Goal: Navigation & Orientation: Find specific page/section

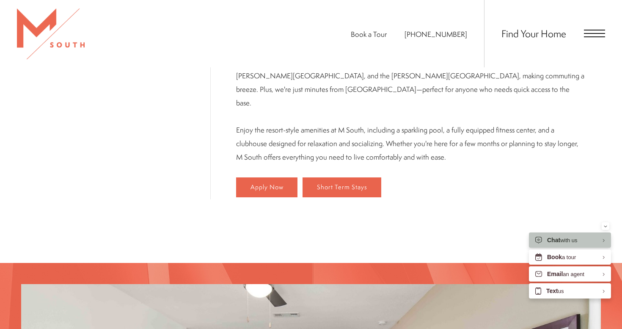
scroll to position [530, 0]
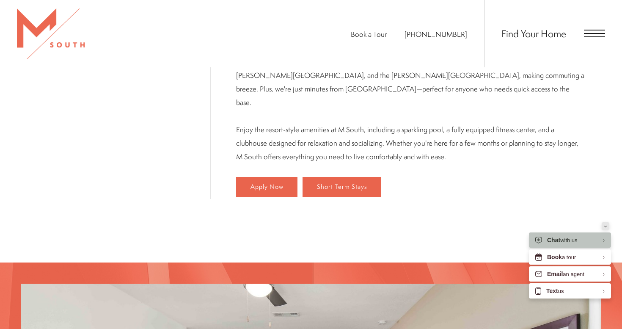
click at [605, 224] on div "Minimize" at bounding box center [605, 226] width 3 height 8
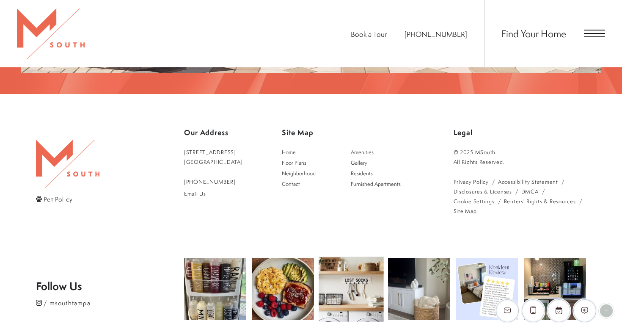
scroll to position [1523, 0]
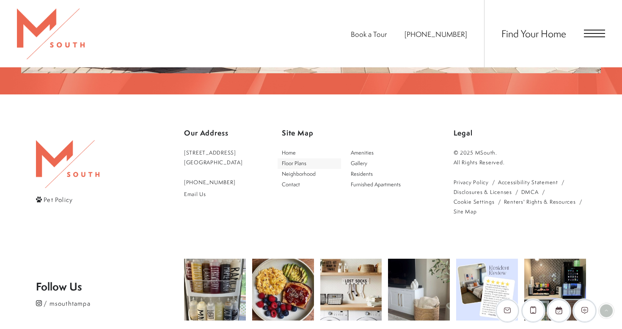
click at [301, 160] on span "Floor Plans" at bounding box center [294, 163] width 25 height 7
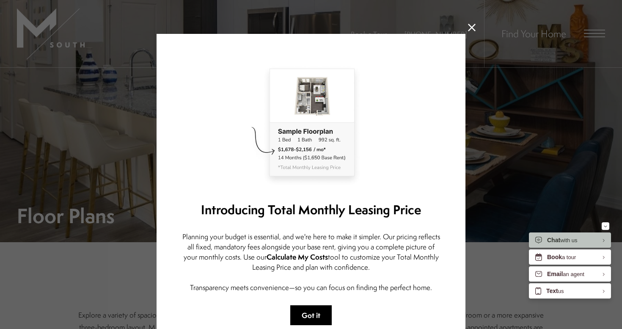
click at [303, 314] on button "Got it" at bounding box center [310, 315] width 41 height 20
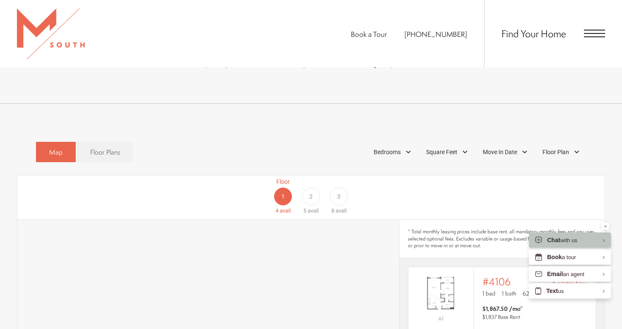
scroll to position [519, 0]
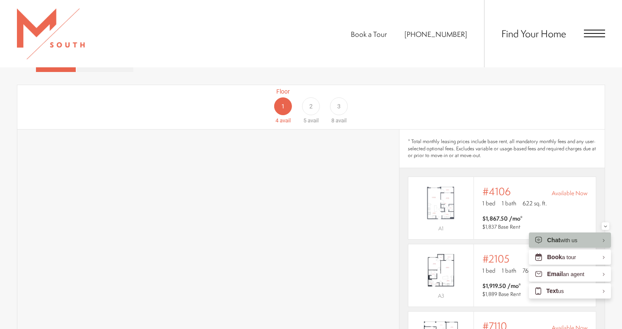
click at [311, 97] on div "2" at bounding box center [311, 106] width 18 height 18
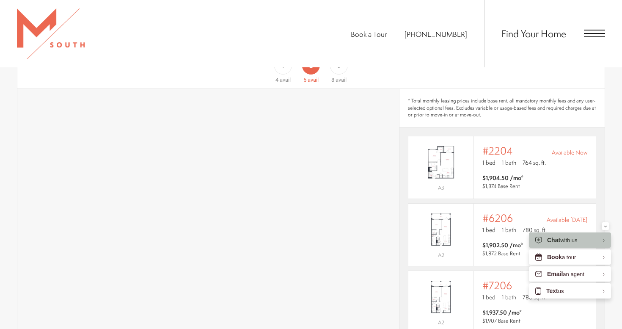
scroll to position [559, 0]
click at [282, 77] on span "avail" at bounding box center [285, 80] width 11 height 6
click at [339, 77] on span "avail" at bounding box center [341, 80] width 11 height 6
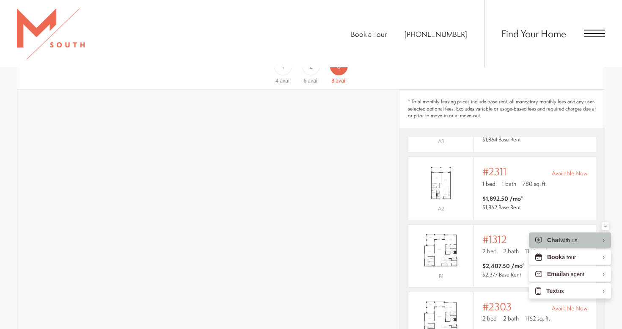
scroll to position [182, 0]
click at [305, 77] on span "5" at bounding box center [305, 80] width 3 height 6
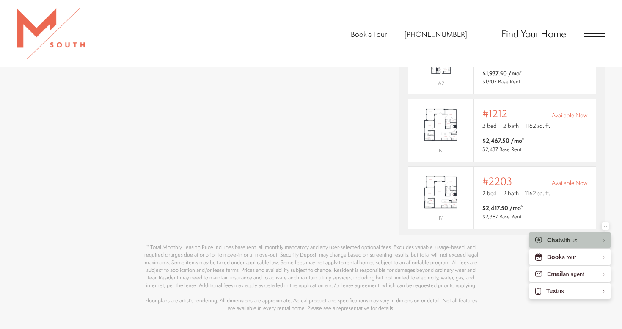
scroll to position [749, 0]
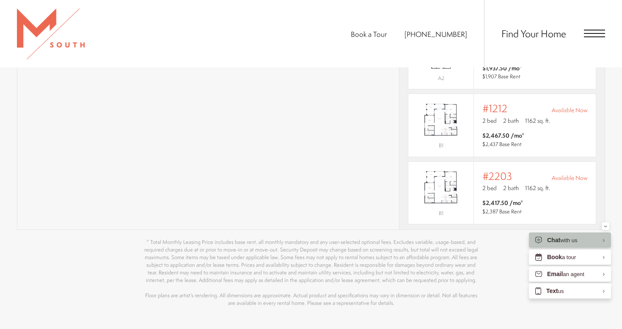
click at [596, 37] on span "Open Menu" at bounding box center [594, 36] width 21 height 1
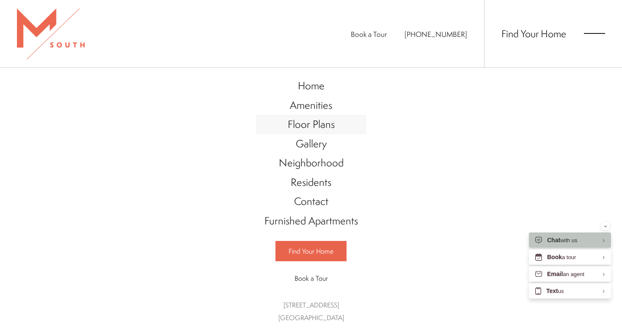
click at [311, 124] on span "Floor Plans" at bounding box center [311, 124] width 47 height 14
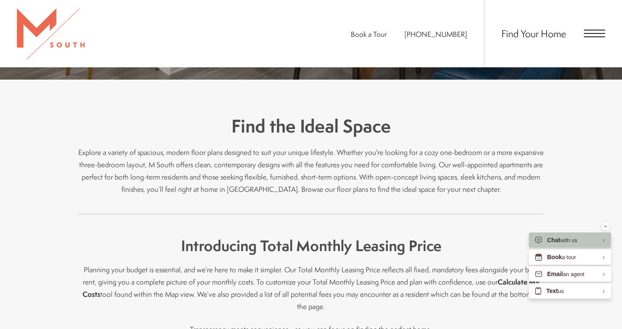
scroll to position [116, 0]
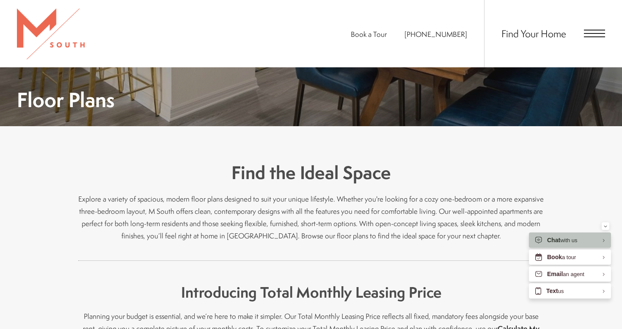
click at [596, 34] on span "Open Menu" at bounding box center [594, 33] width 21 height 1
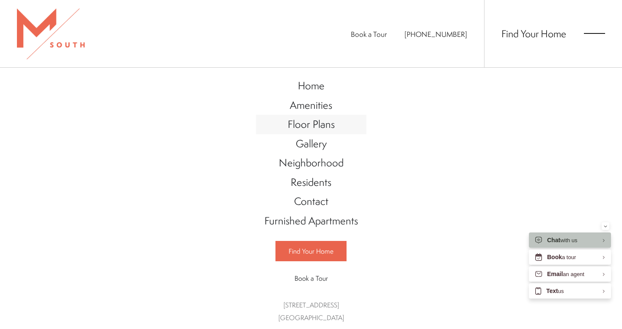
click at [306, 124] on span "Floor Plans" at bounding box center [311, 124] width 47 height 14
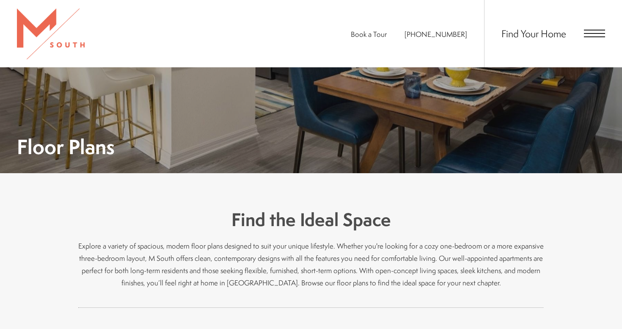
scroll to position [131, 0]
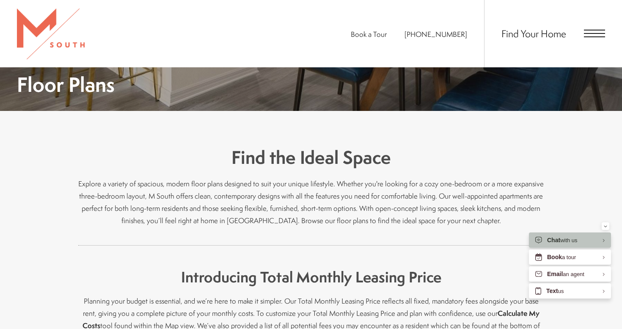
click at [589, 33] on span "Open Menu" at bounding box center [594, 34] width 21 height 8
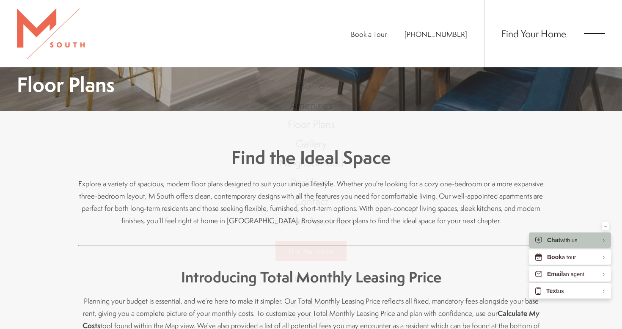
scroll to position [0, 0]
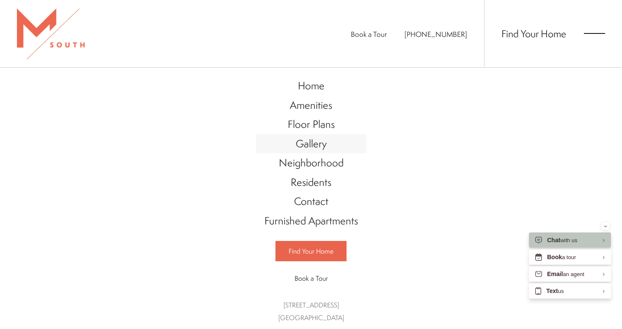
click at [311, 146] on span "Gallery" at bounding box center [311, 143] width 31 height 14
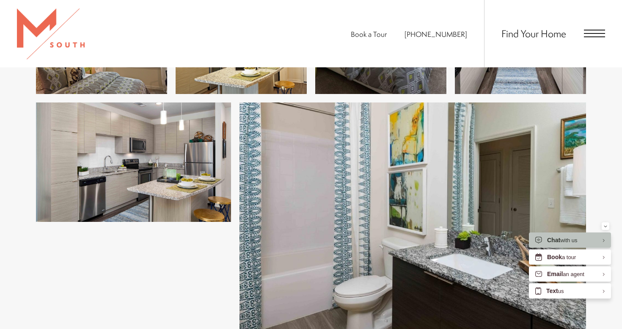
scroll to position [1290, 0]
